Goal: Find specific page/section: Find specific page/section

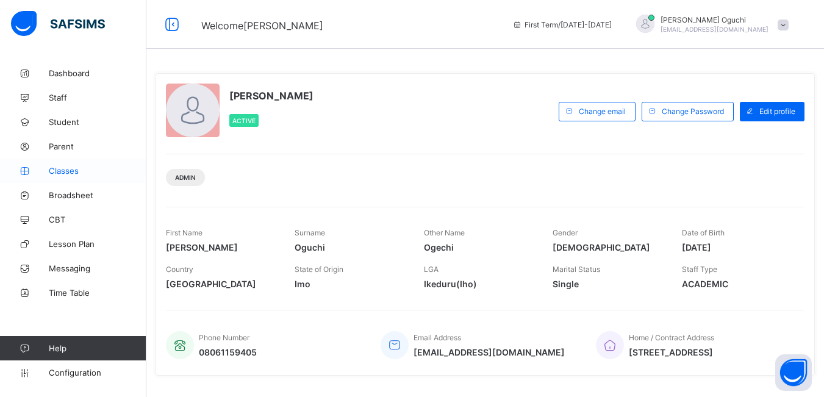
click at [69, 171] on span "Classes" at bounding box center [98, 171] width 98 height 10
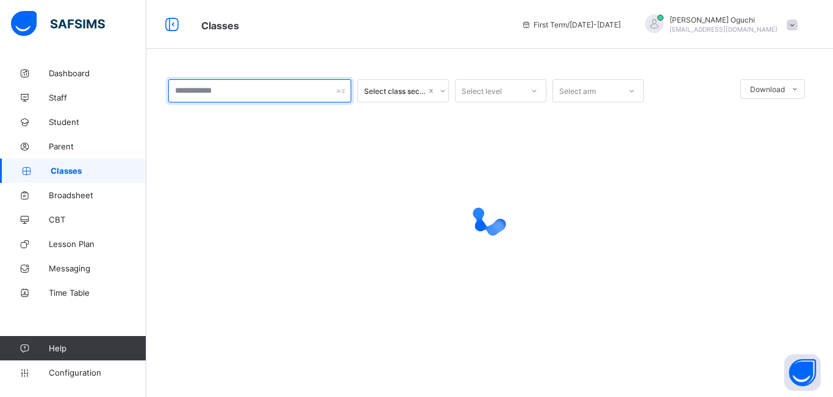
click at [254, 93] on input "text" at bounding box center [259, 90] width 183 height 23
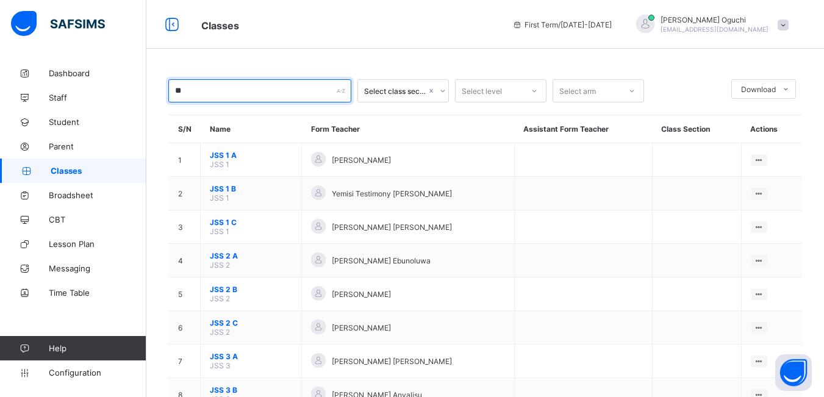
type input "*"
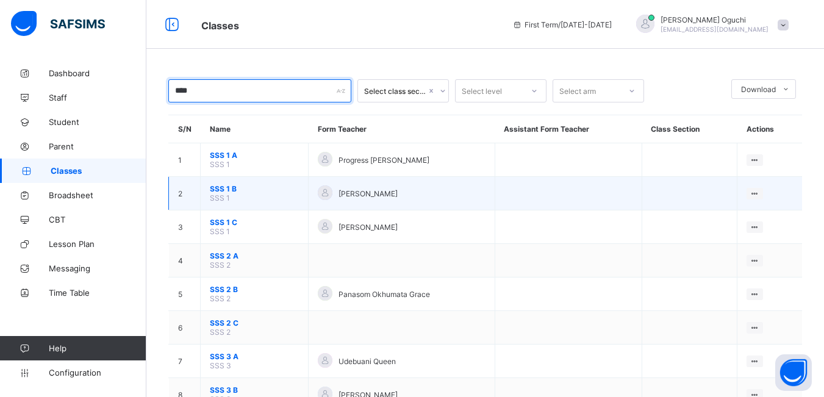
type input "***"
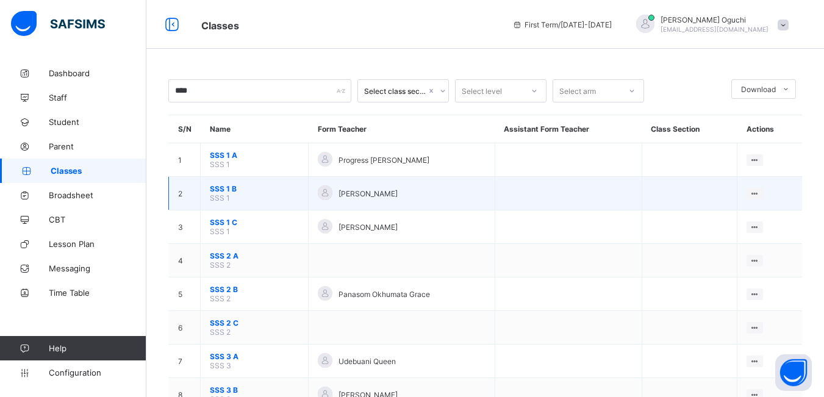
click at [282, 191] on span "SSS 1 B" at bounding box center [254, 188] width 89 height 9
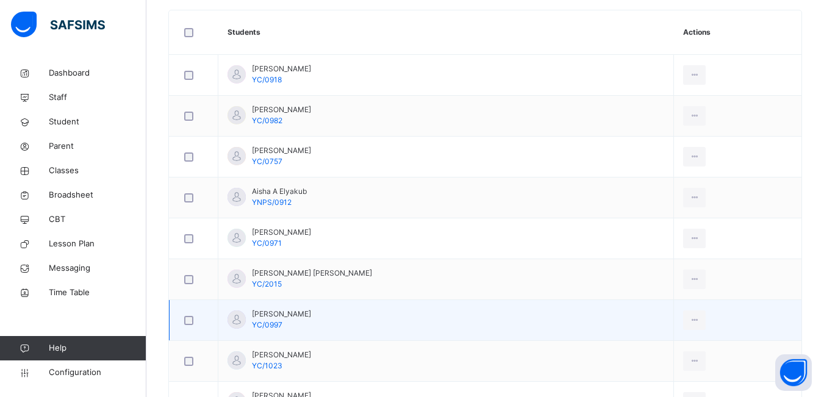
scroll to position [366, 0]
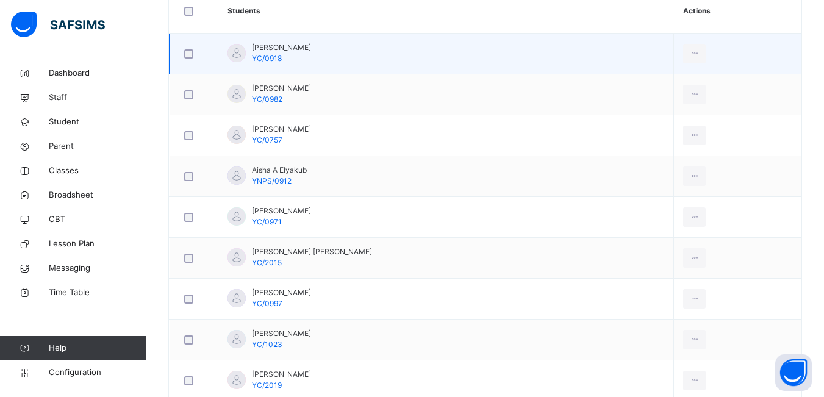
click at [413, 45] on td "[PERSON_NAME] YC/0918" at bounding box center [446, 54] width 456 height 41
click at [537, 50] on td "[PERSON_NAME] YC/0918" at bounding box center [446, 54] width 456 height 41
drag, startPoint x: 704, startPoint y: 51, endPoint x: 688, endPoint y: 65, distance: 20.7
click at [699, 52] on icon at bounding box center [694, 53] width 10 height 11
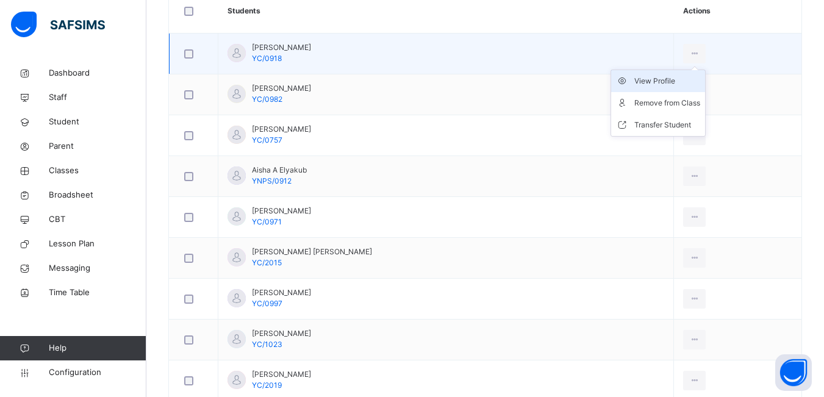
click at [670, 78] on div "View Profile" at bounding box center [667, 81] width 66 height 12
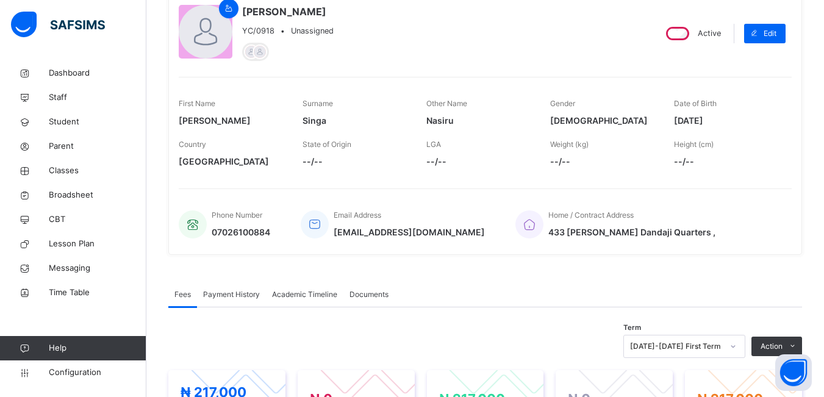
scroll to position [57, 0]
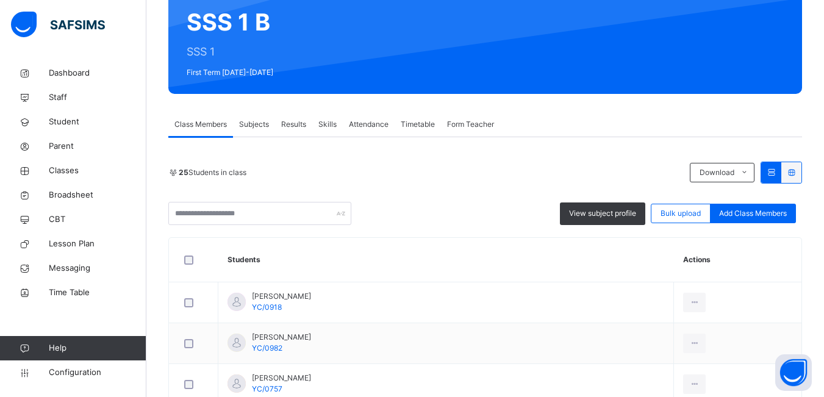
scroll to position [122, 0]
